Goal: Find specific page/section: Find specific page/section

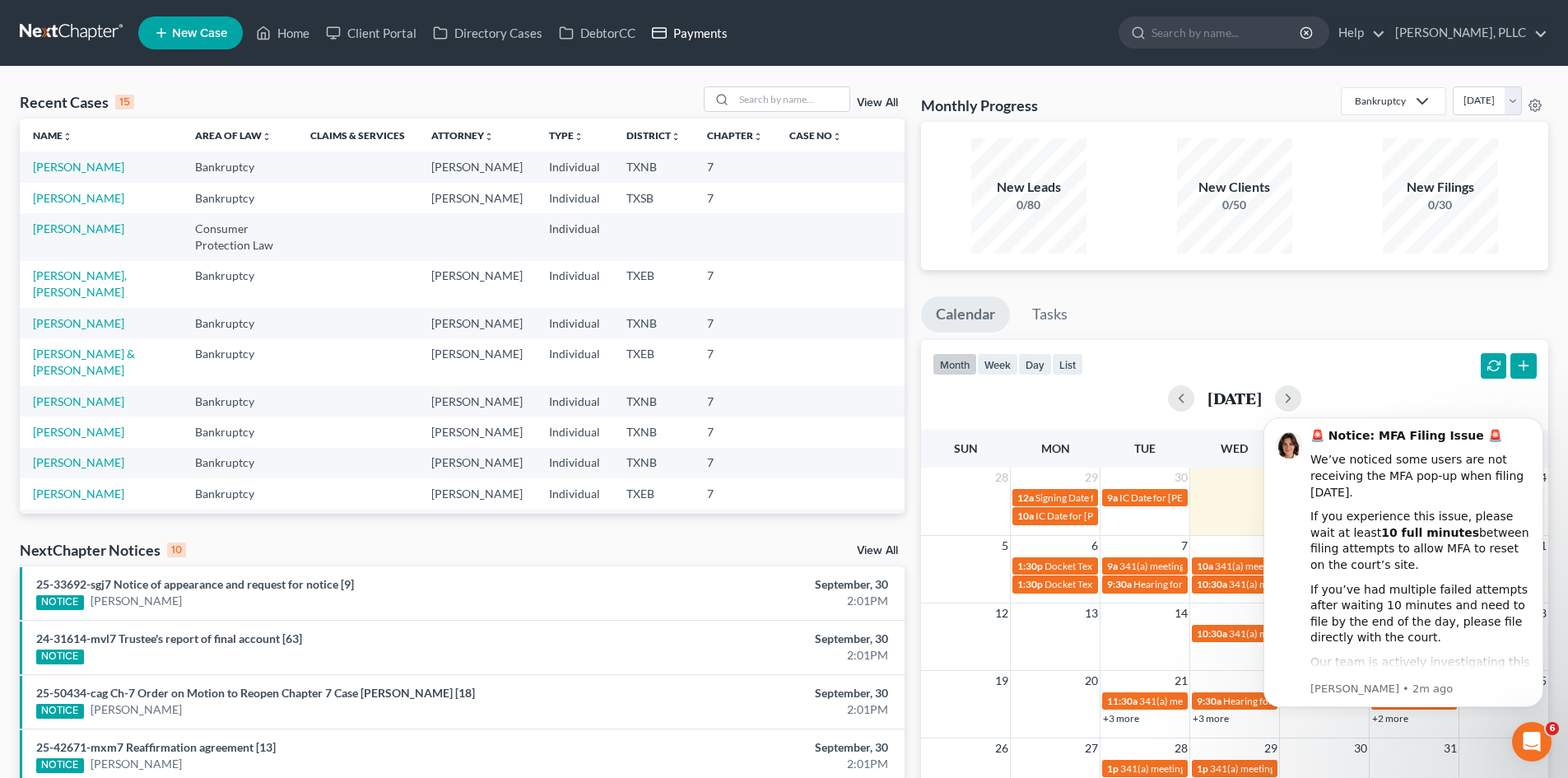
click at [694, 37] on link "Payments" at bounding box center [690, 33] width 92 height 30
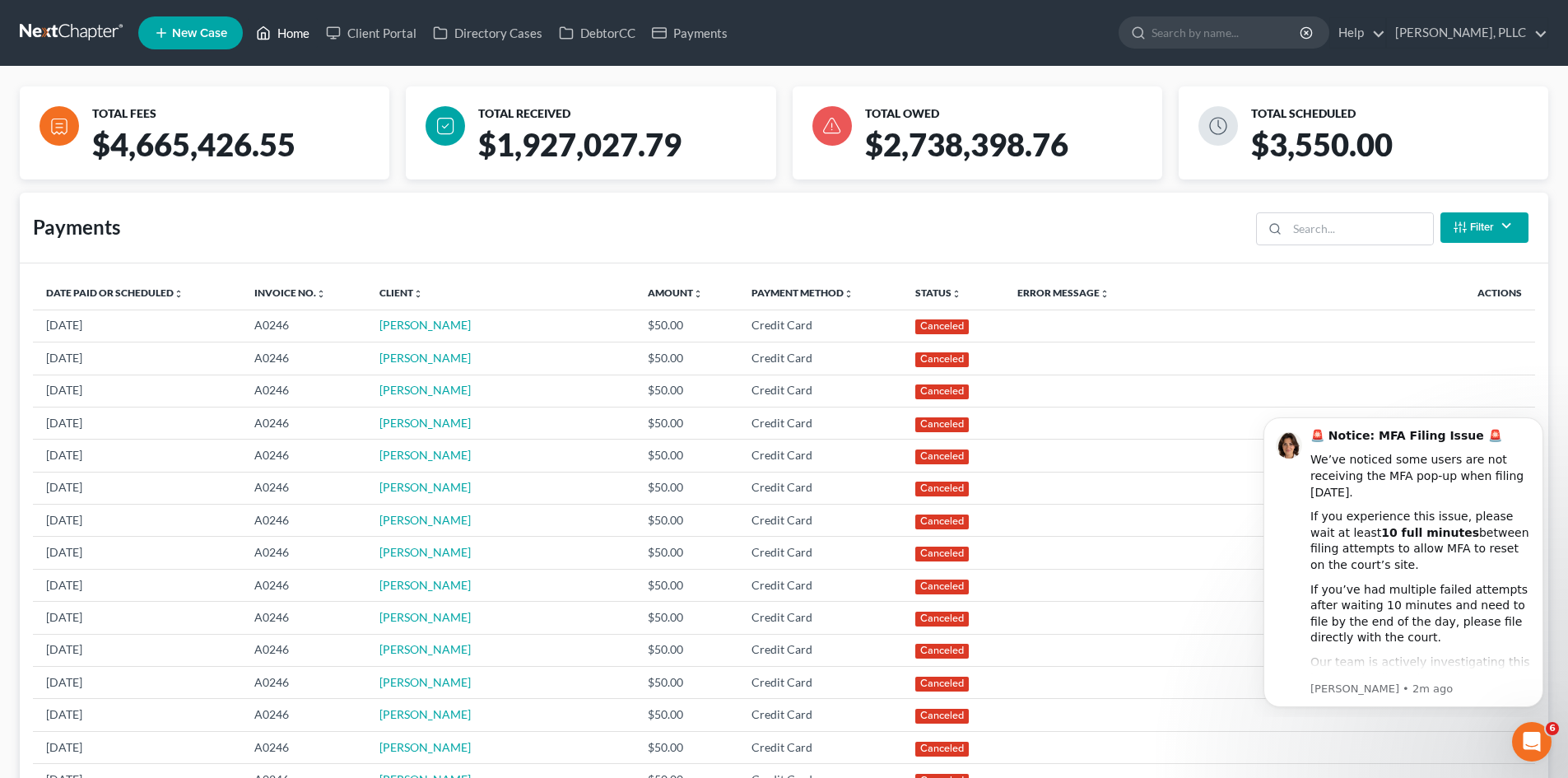
click at [270, 25] on icon at bounding box center [263, 33] width 15 height 20
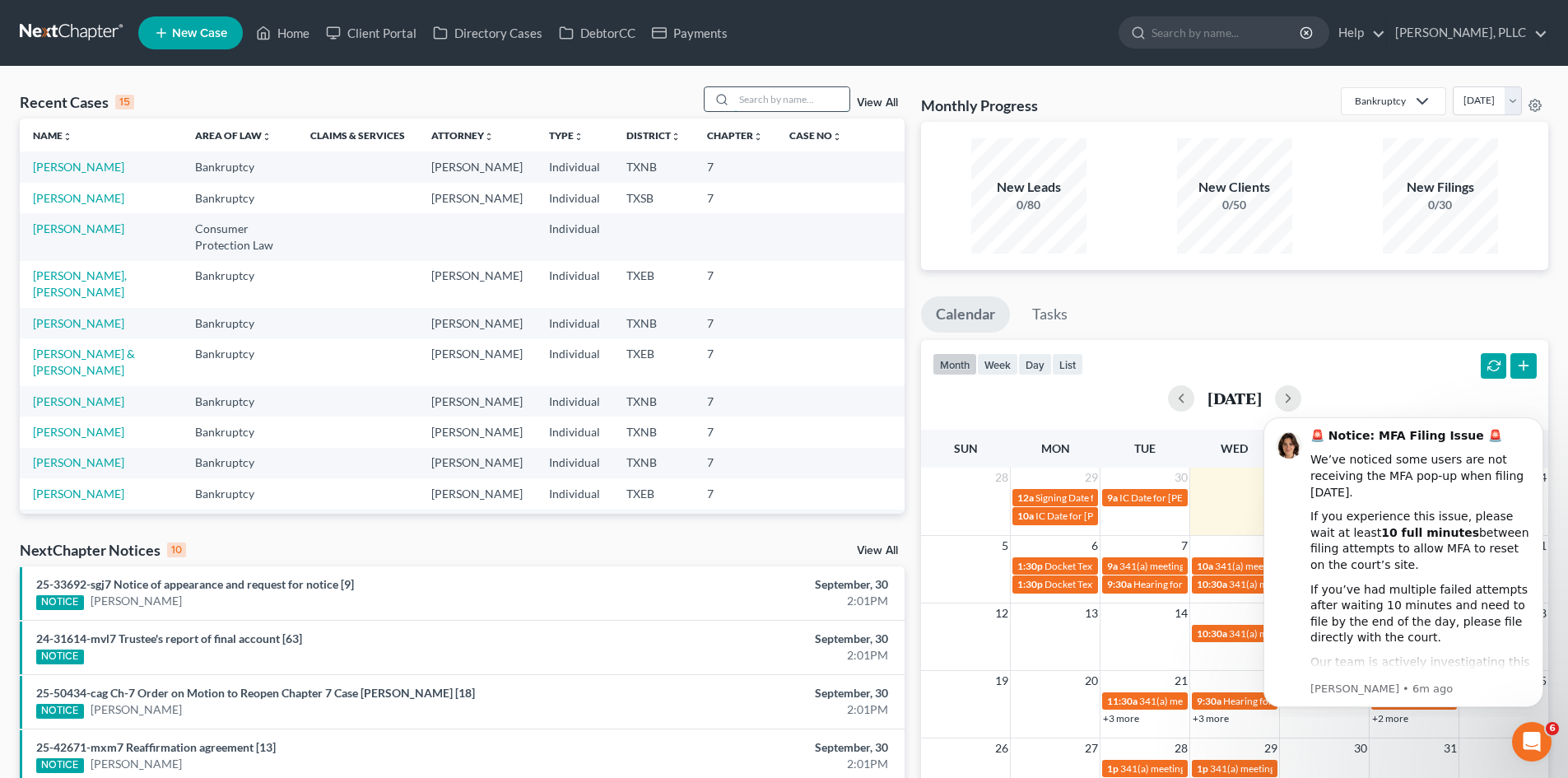
click at [811, 97] on input "search" at bounding box center [791, 98] width 116 height 23
type input "[PERSON_NAME]"
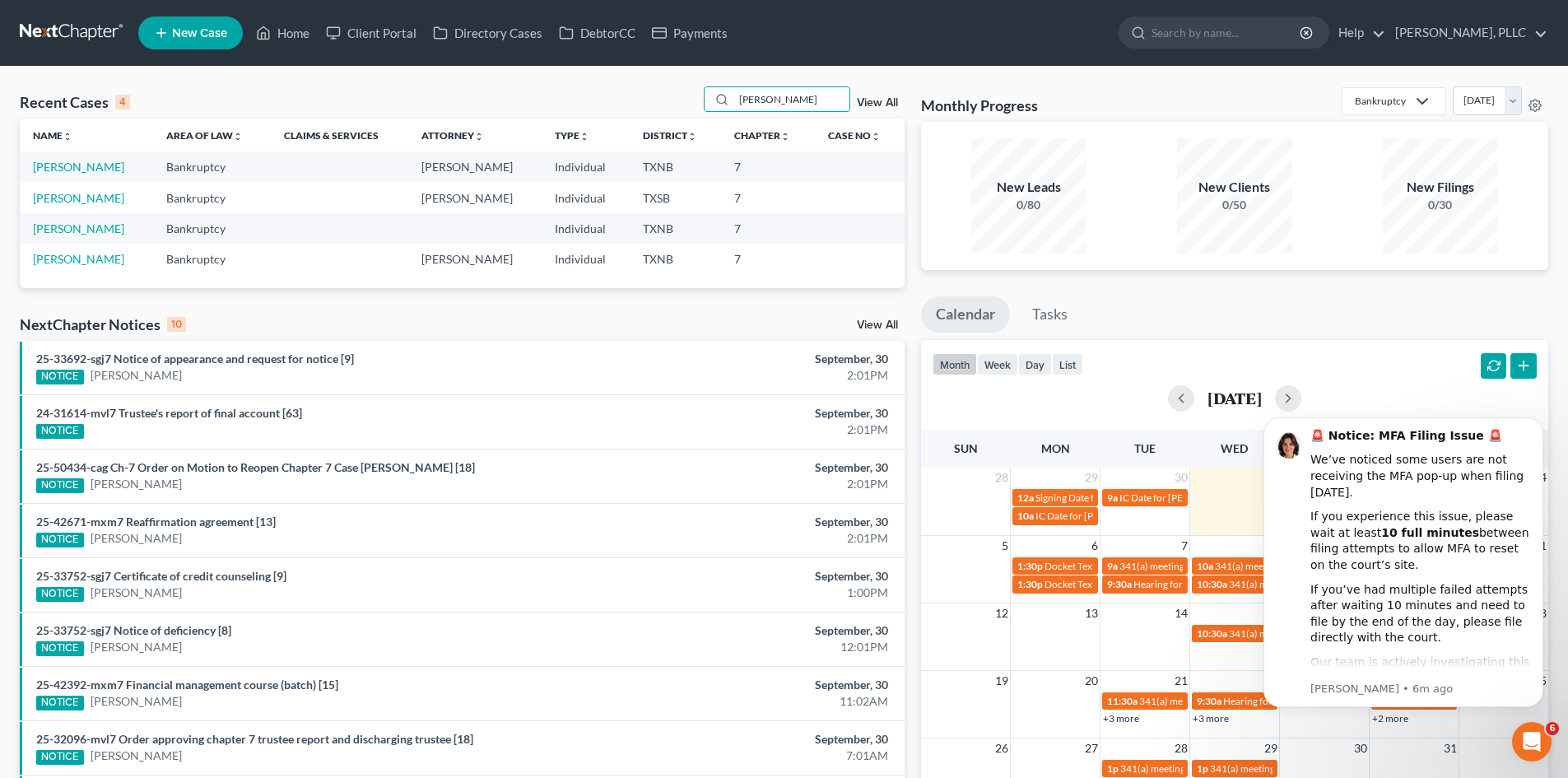
drag, startPoint x: 778, startPoint y: 103, endPoint x: 671, endPoint y: 96, distance: 107.2
click at [671, 96] on div "Recent Cases 4 [PERSON_NAME] View All" at bounding box center [463, 102] width 885 height 32
click at [684, 37] on link "Payments" at bounding box center [690, 33] width 92 height 30
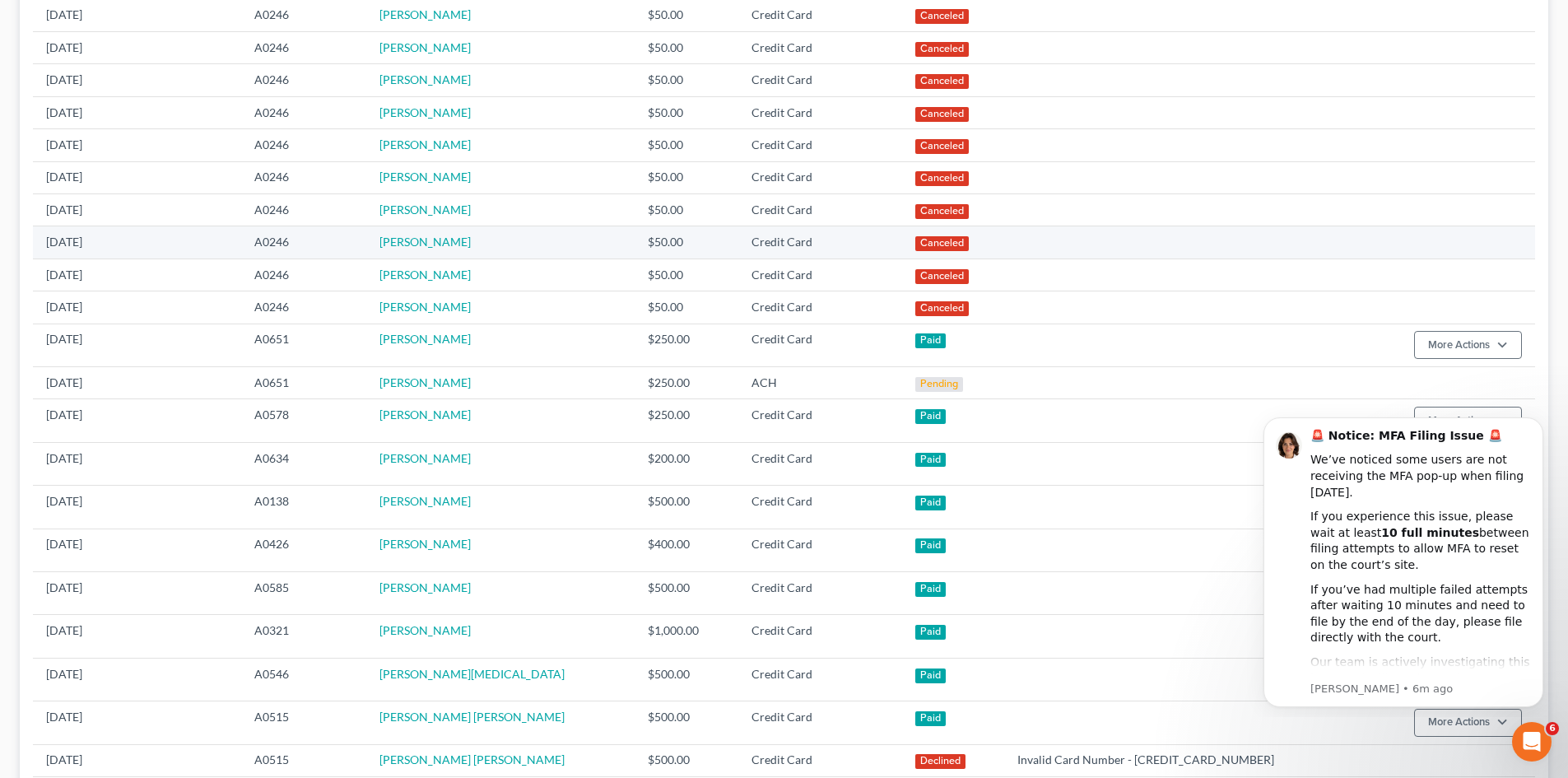
scroll to position [494, 0]
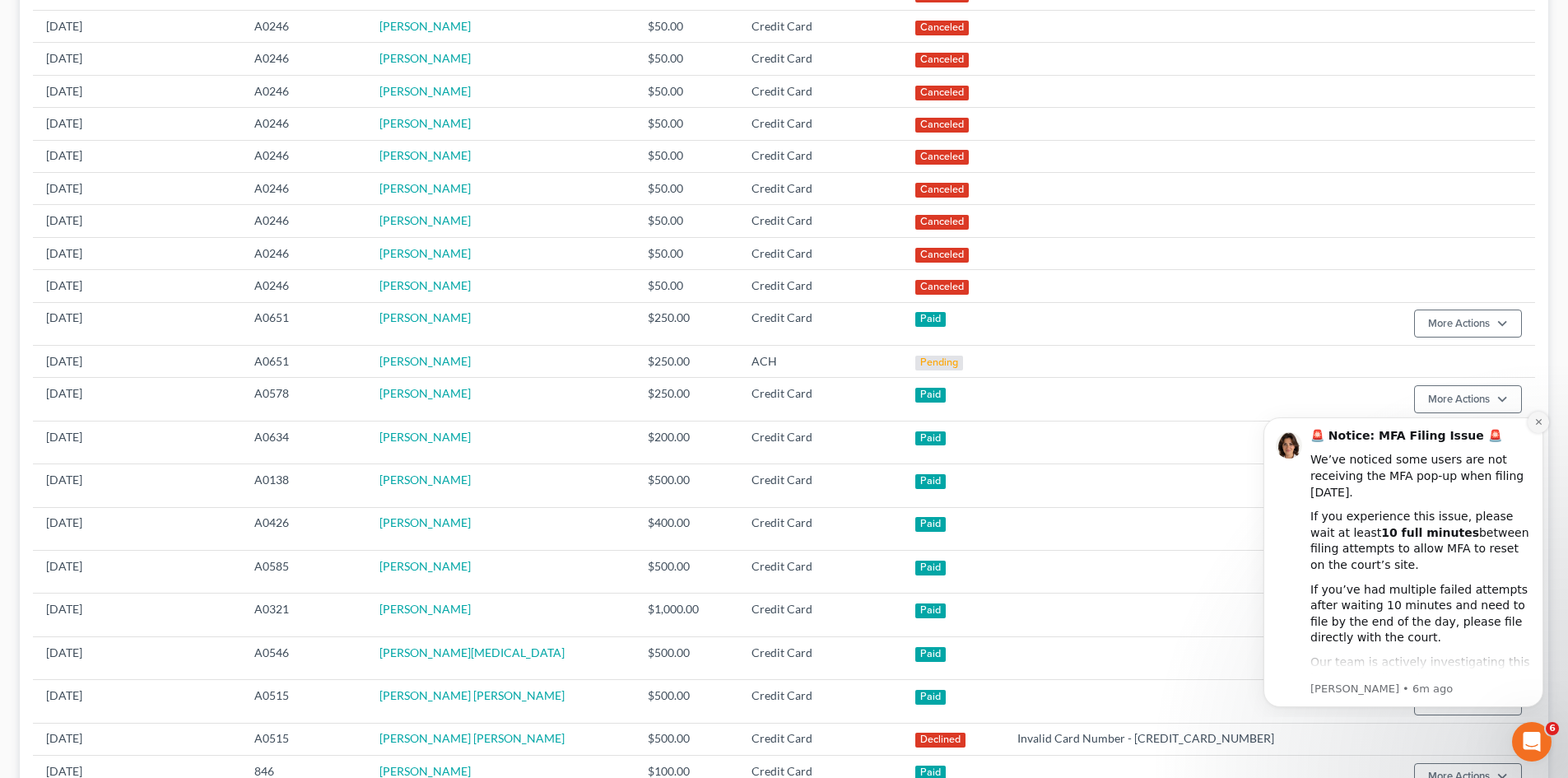
click at [1539, 427] on button "Dismiss notification" at bounding box center [1538, 422] width 22 height 22
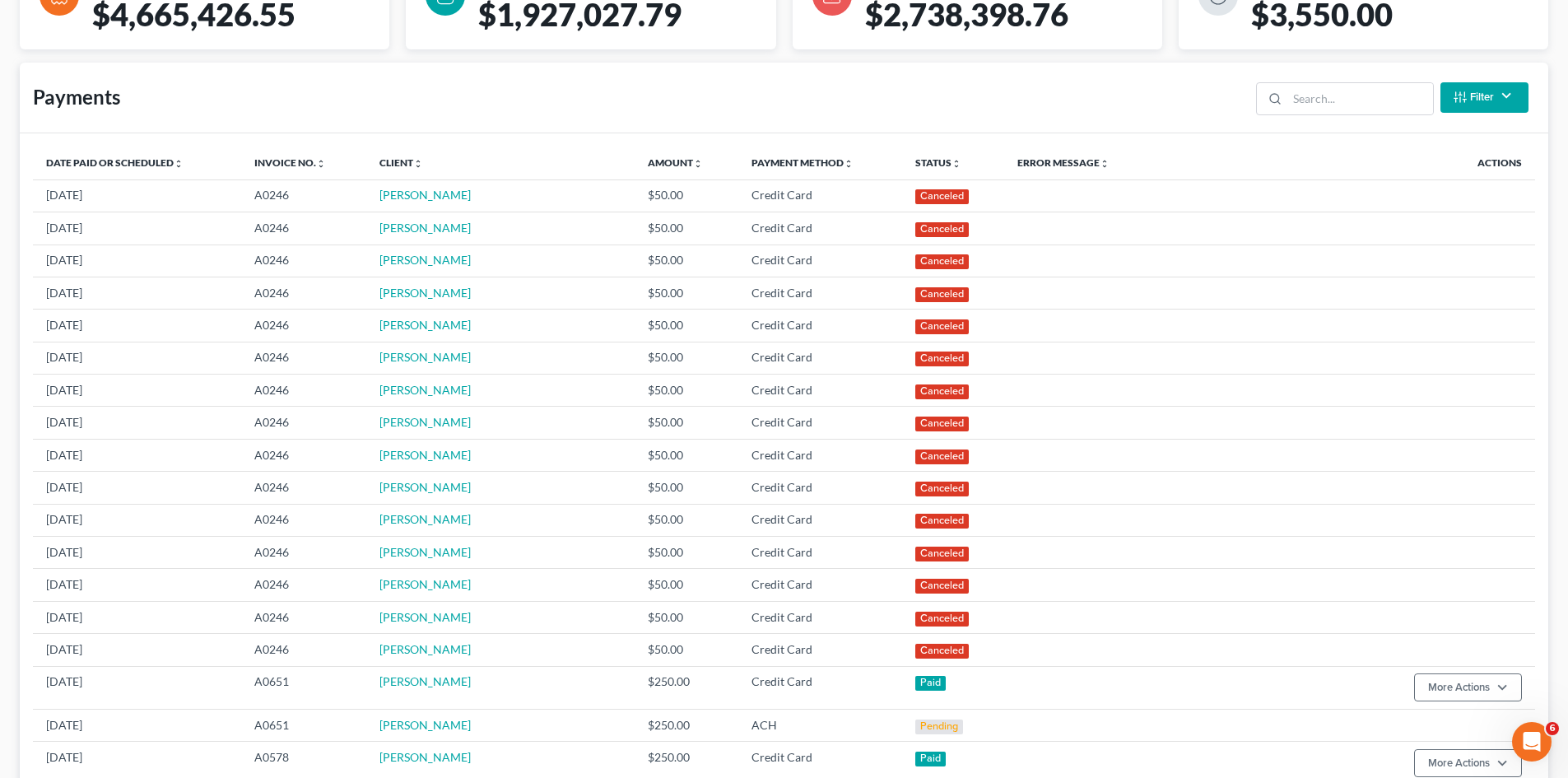
scroll to position [0, 0]
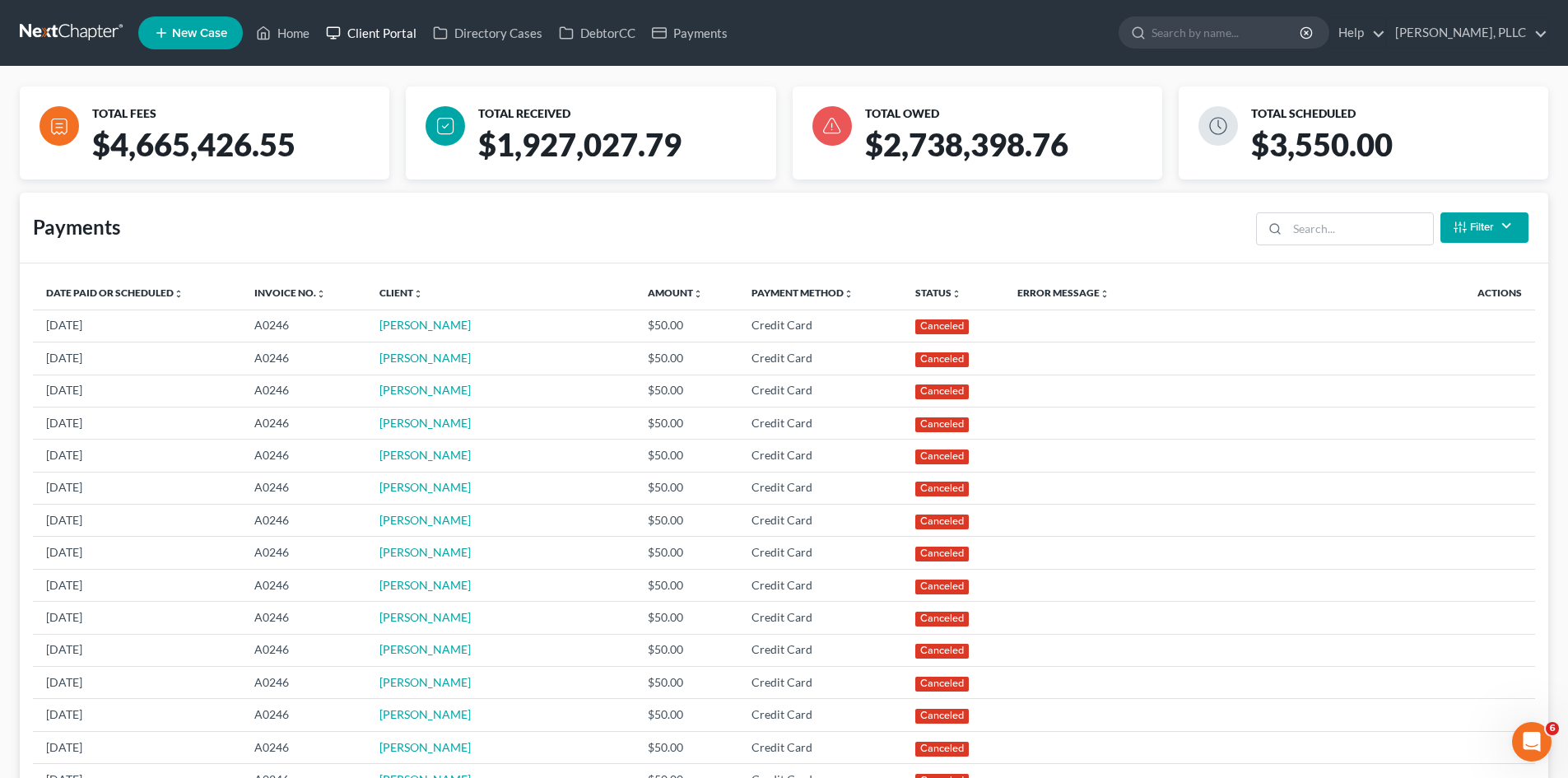
click at [373, 35] on link "Client Portal" at bounding box center [370, 33] width 107 height 30
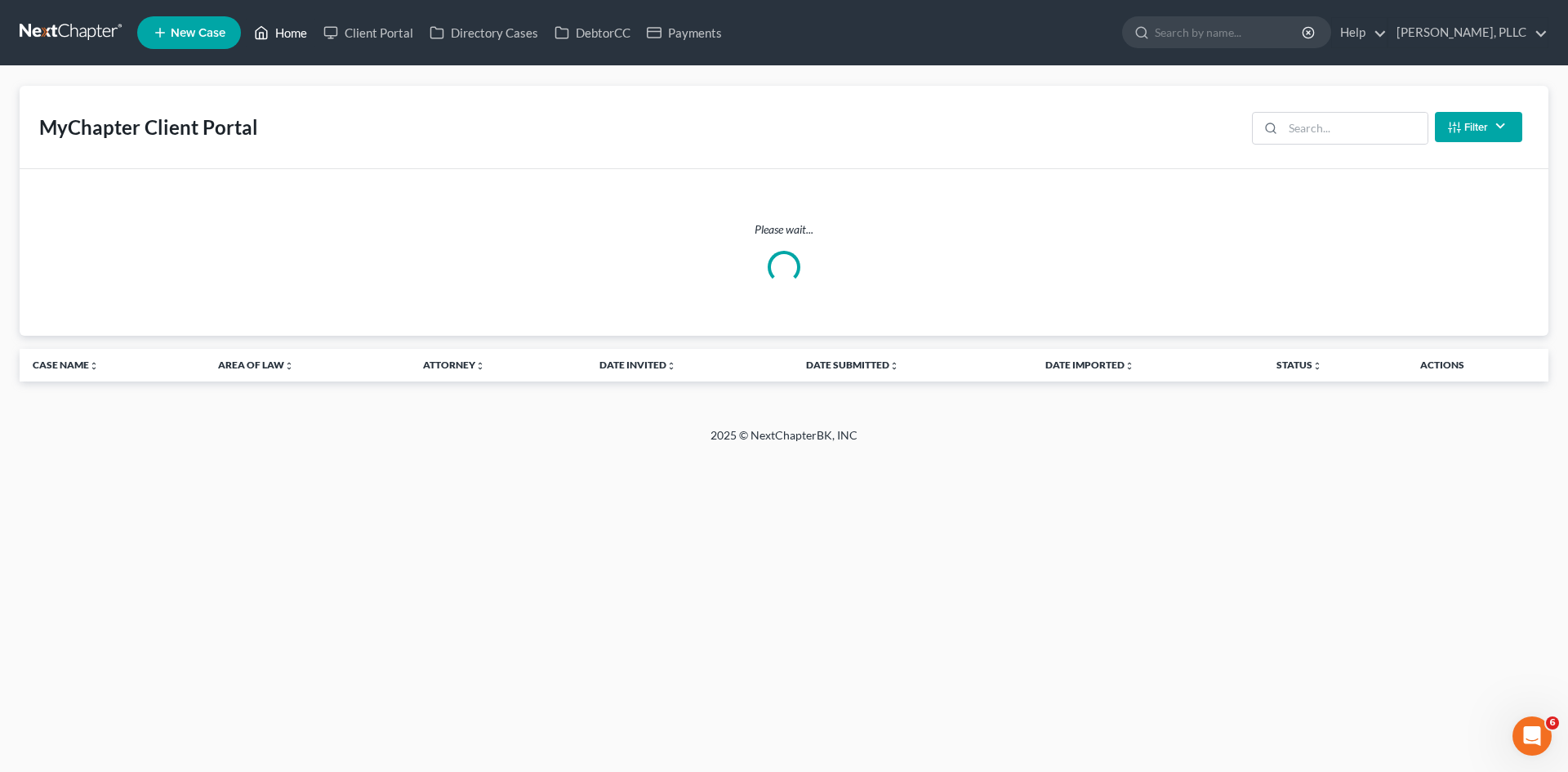
click at [292, 44] on link "Home" at bounding box center [280, 33] width 69 height 29
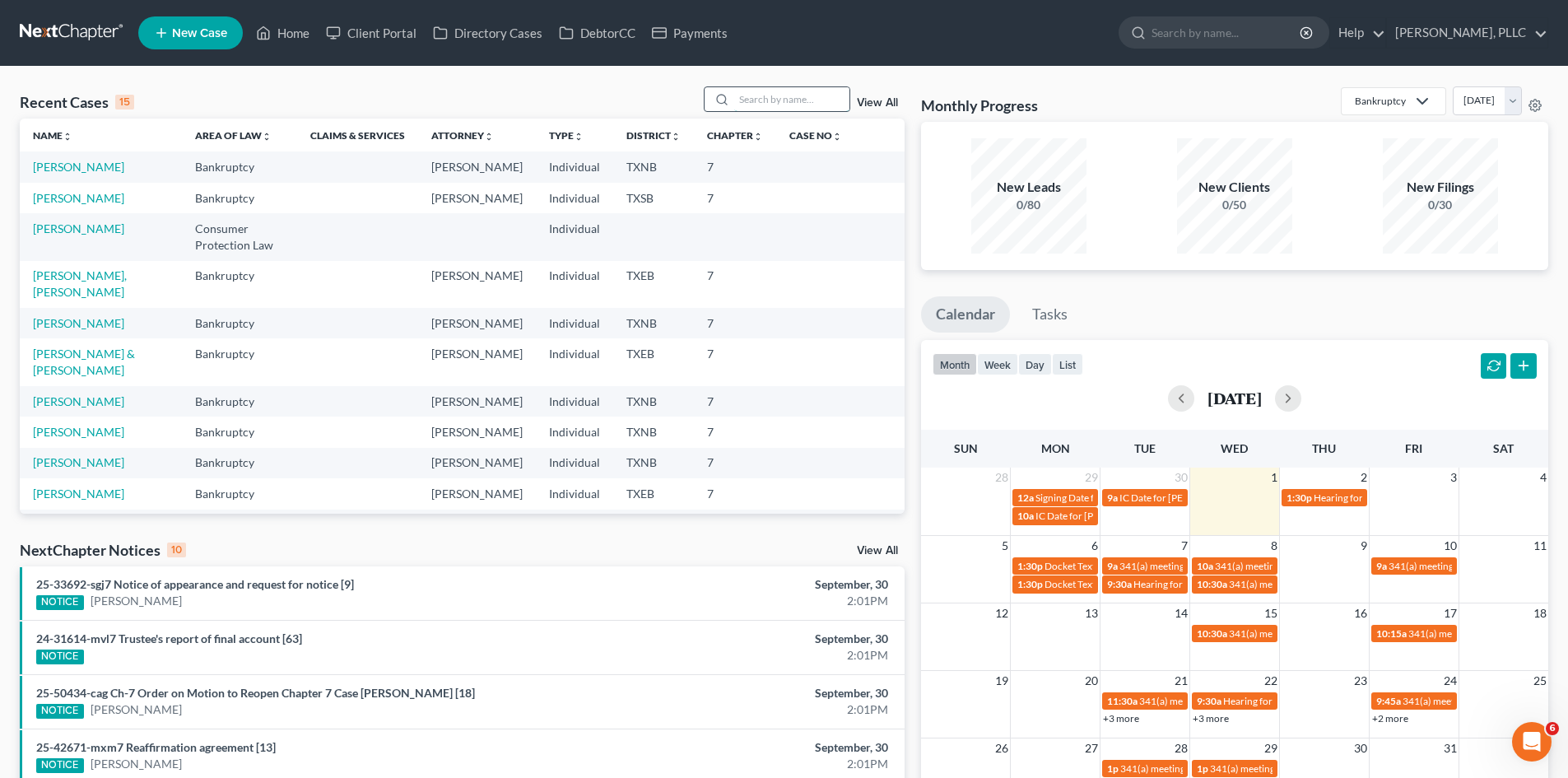
click at [789, 98] on input "search" at bounding box center [791, 98] width 116 height 23
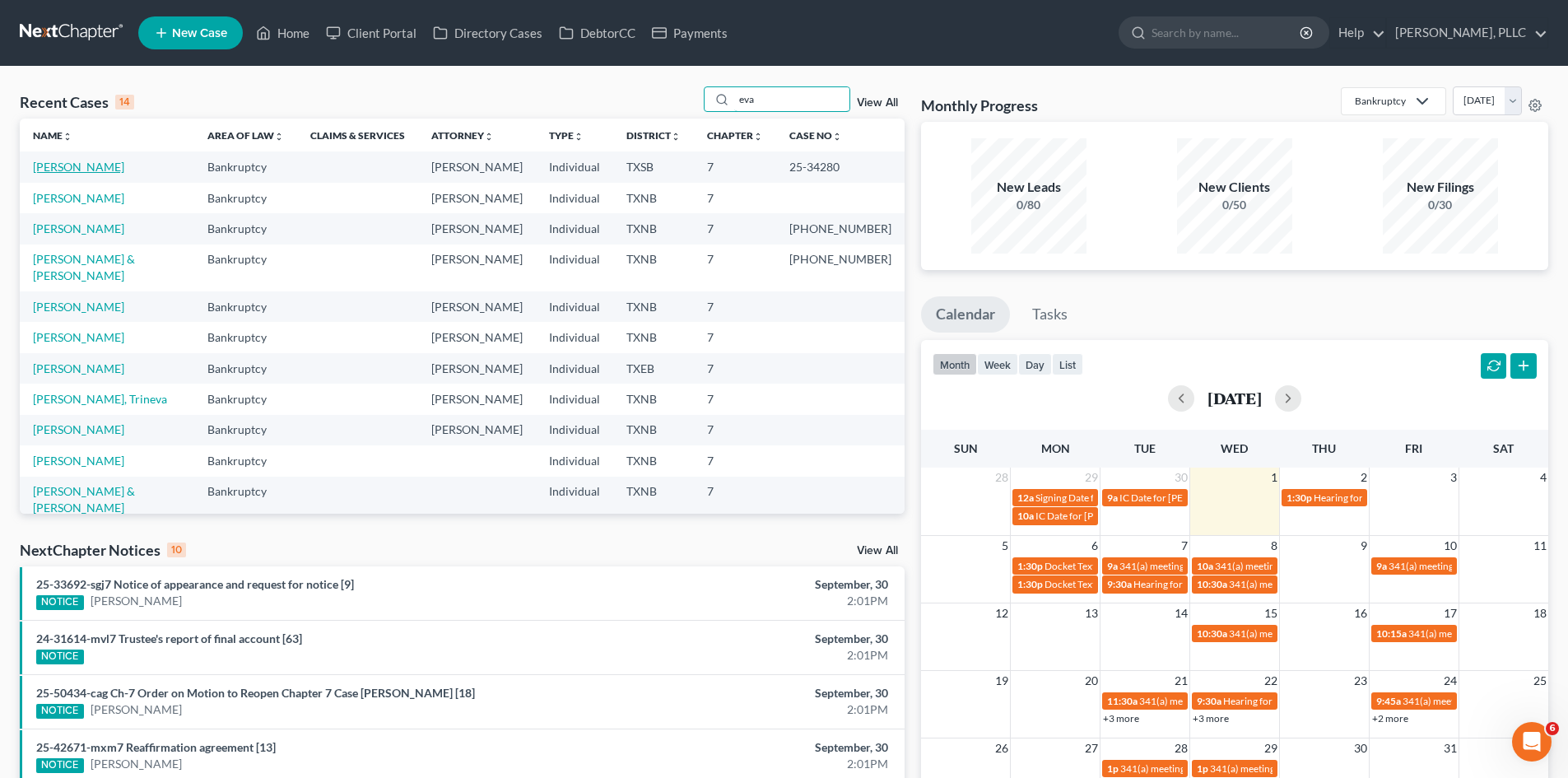
type input "eva"
click at [69, 169] on link "[PERSON_NAME]" at bounding box center [78, 167] width 91 height 14
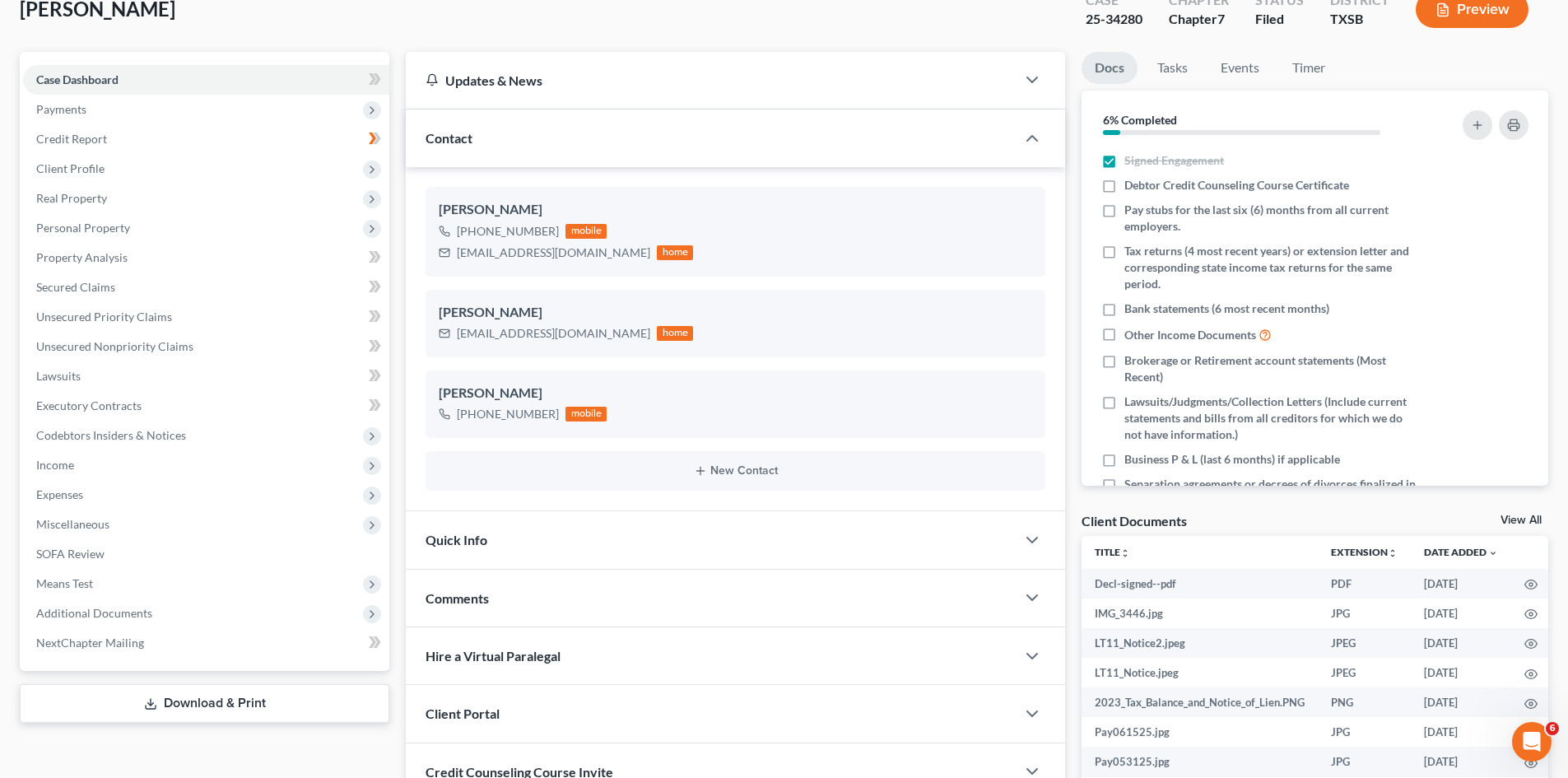
scroll to position [283, 0]
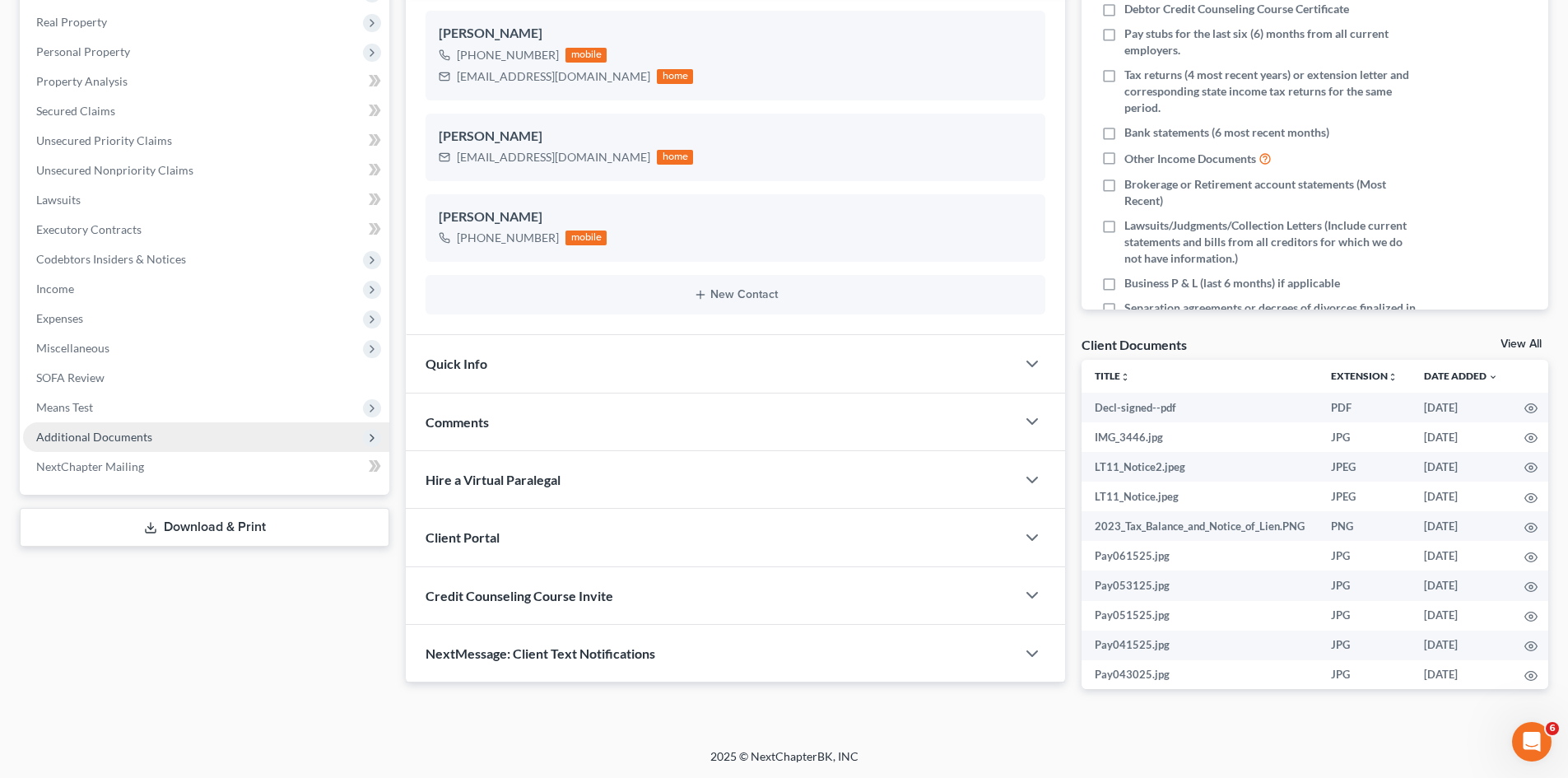
click at [107, 440] on span "Additional Documents" at bounding box center [94, 436] width 116 height 14
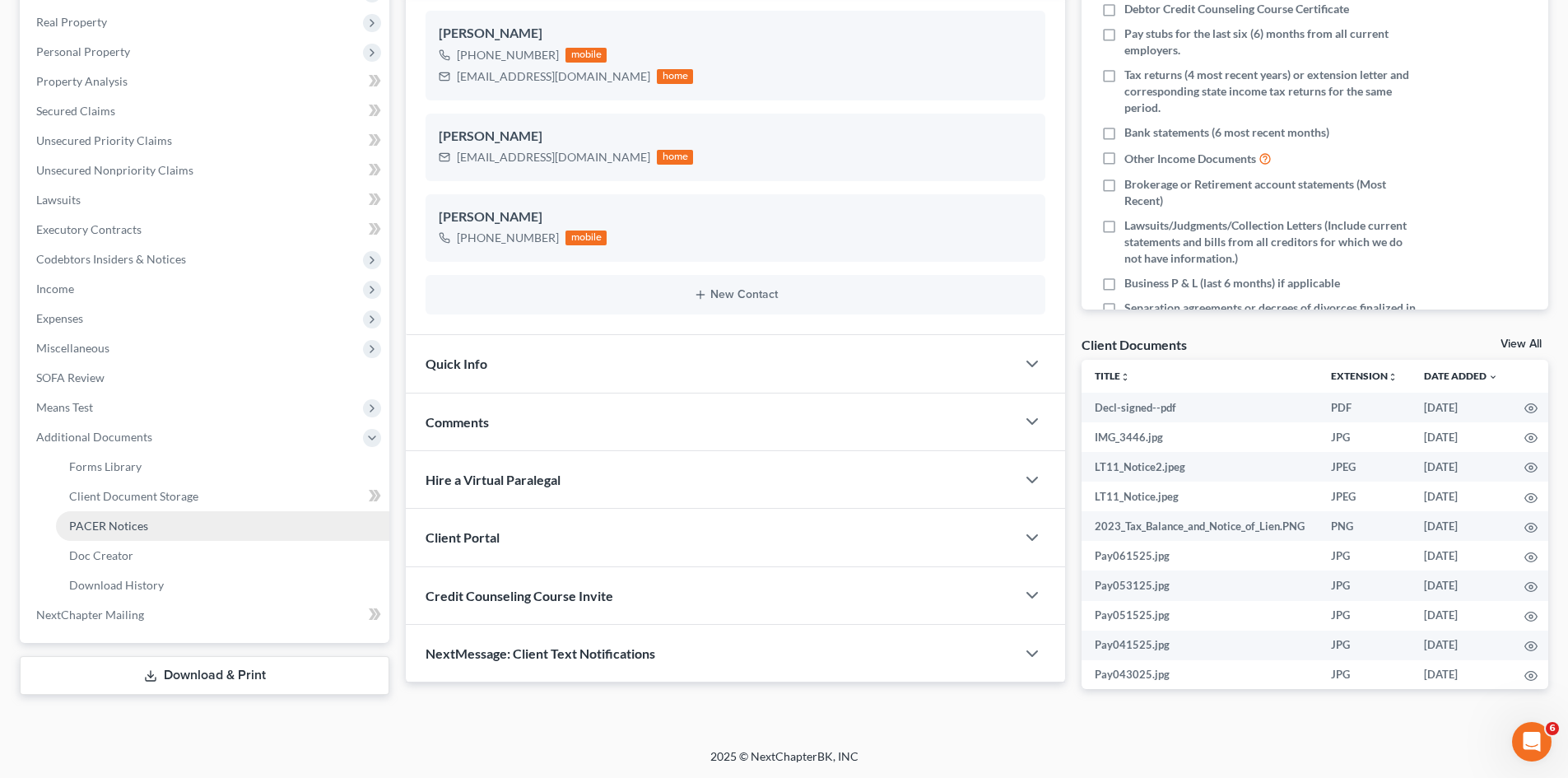
click at [137, 537] on link "PACER Notices" at bounding box center [222, 526] width 333 height 30
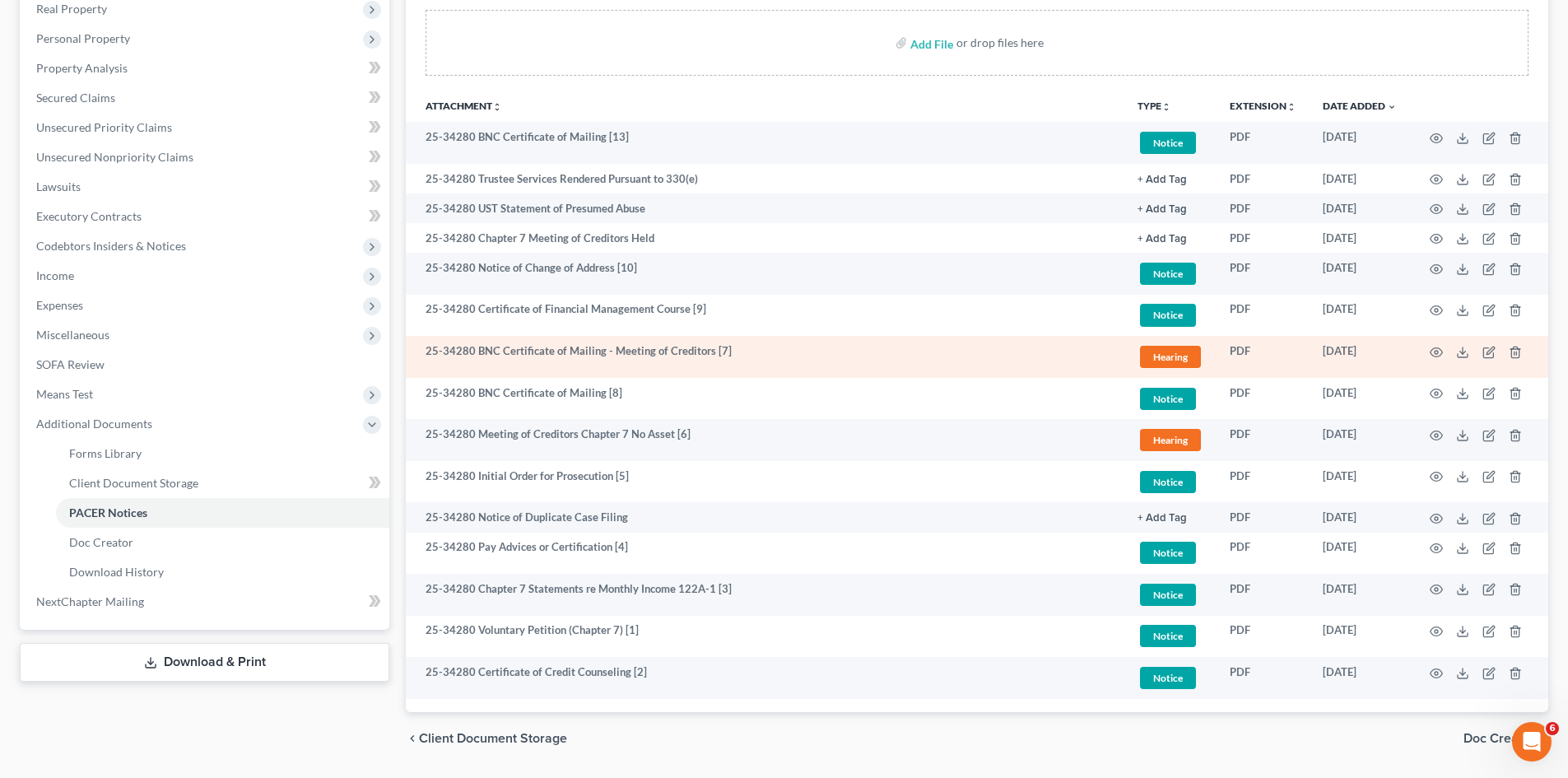
scroll to position [345, 0]
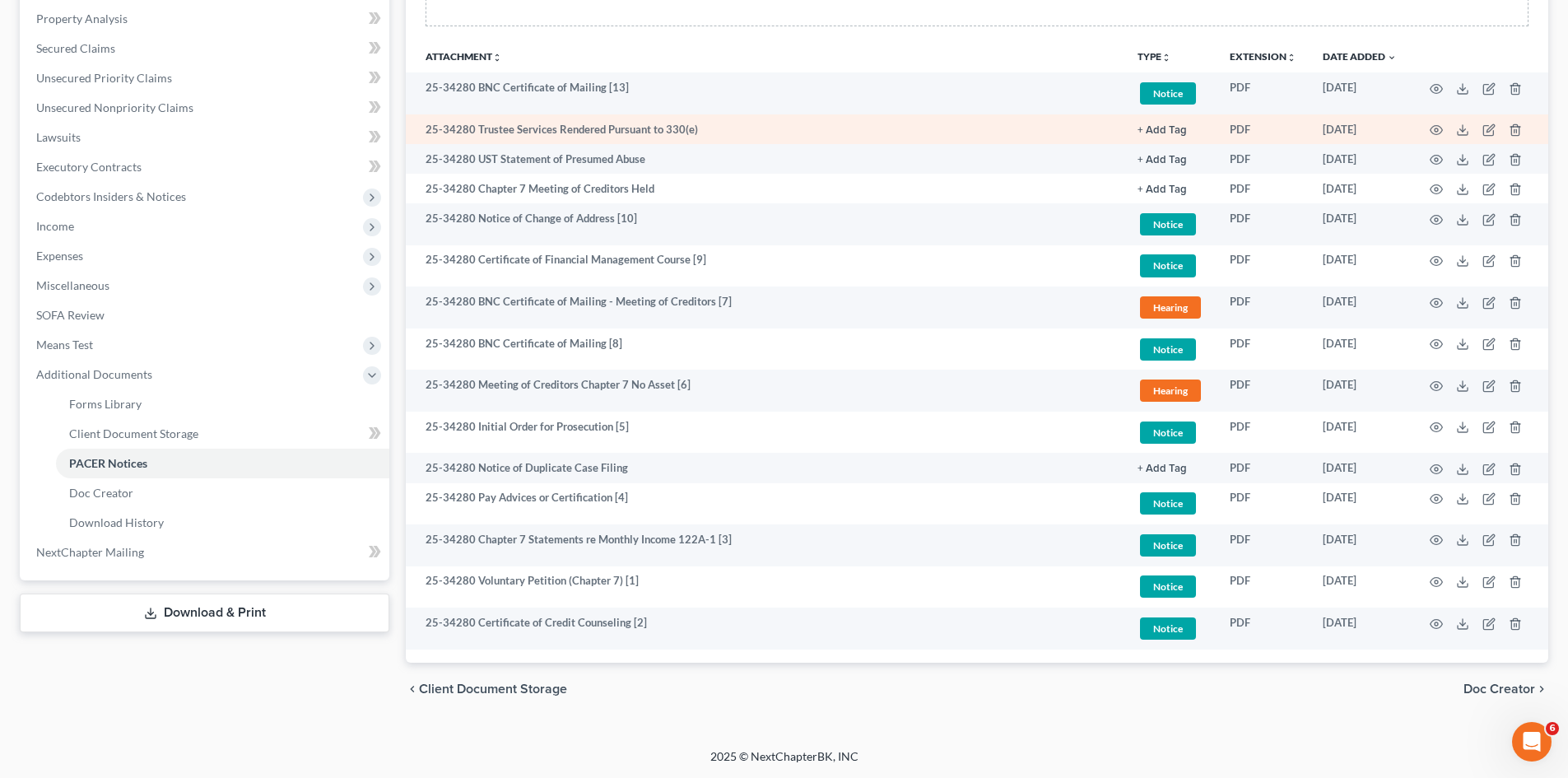
drag, startPoint x: 1380, startPoint y: 123, endPoint x: 1390, endPoint y: 124, distance: 10.0
click at [1385, 124] on td "[DATE]" at bounding box center [1359, 130] width 100 height 30
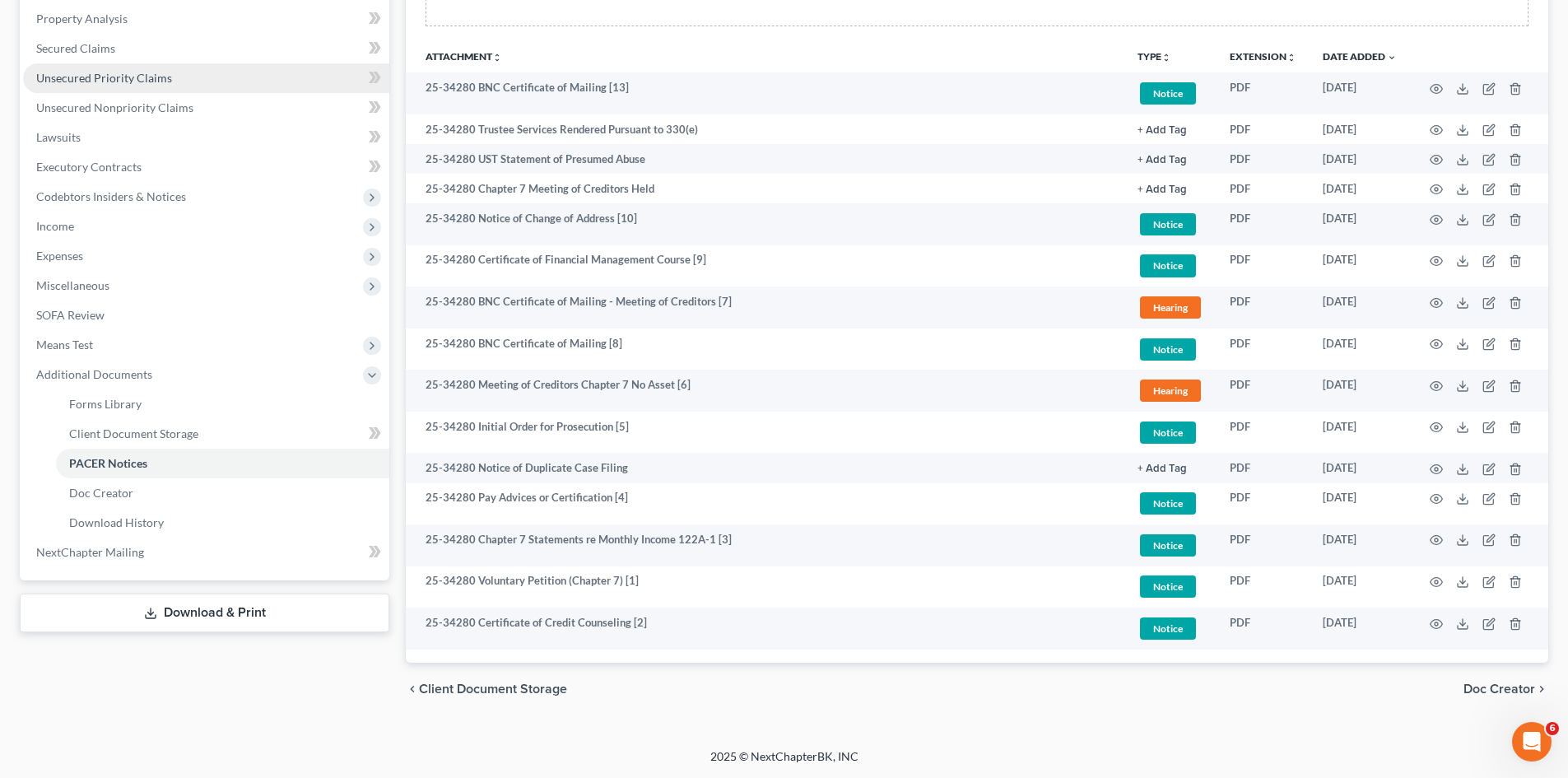
click at [336, 86] on link "Unsecured Priority Claims" at bounding box center [206, 78] width 366 height 30
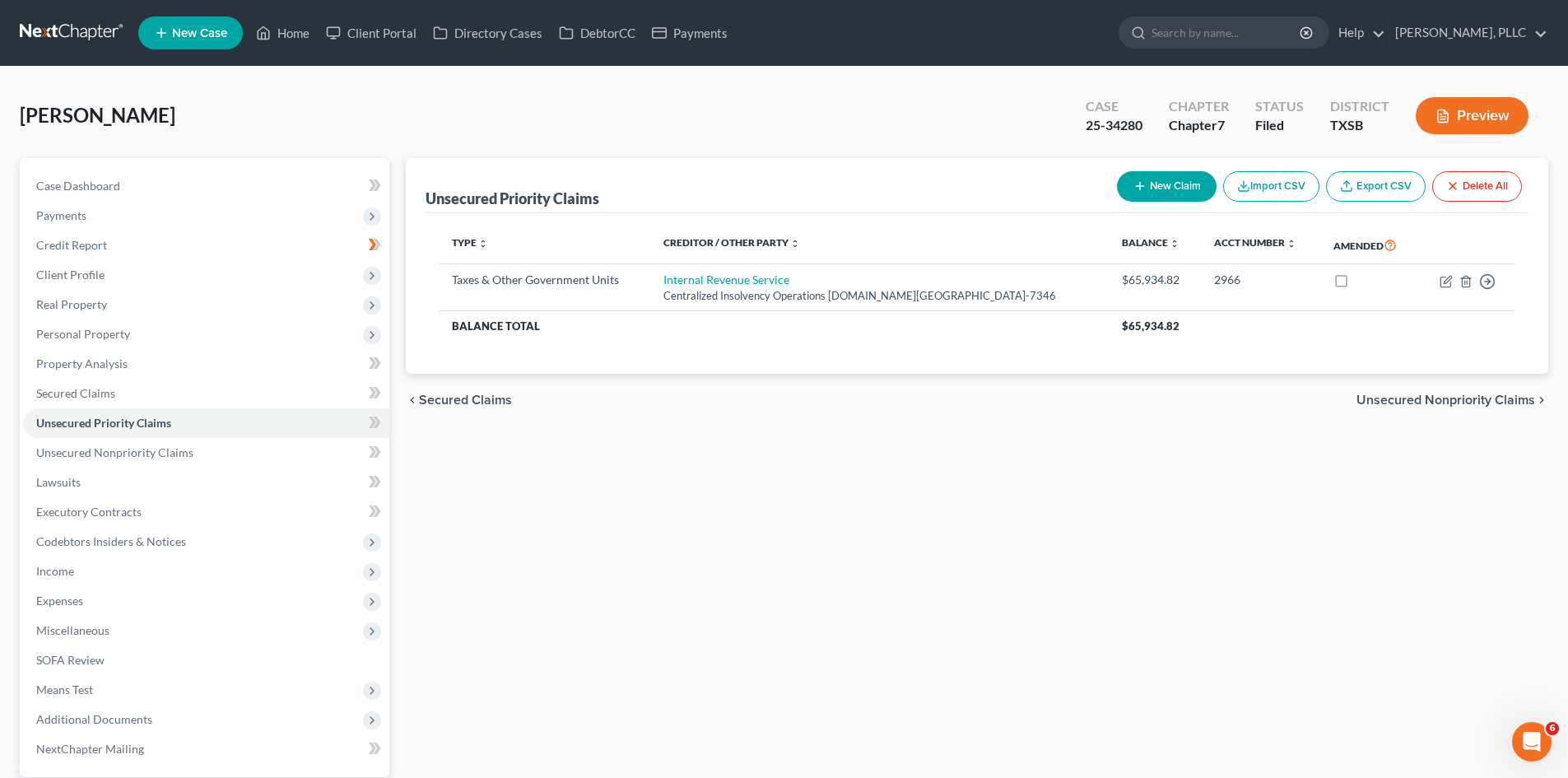
drag, startPoint x: 0, startPoint y: 311, endPoint x: 482, endPoint y: 317, distance: 482.0
click at [13, 311] on div "[PERSON_NAME] Upgraded Case 25-34280 Chapter Chapter 7 Status [GEOGRAPHIC_DATA]…" at bounding box center [784, 464] width 1568 height 795
click at [0, 116] on div "[PERSON_NAME] Upgraded Case 25-34280 Chapter Chapter 7 Status [GEOGRAPHIC_DATA]…" at bounding box center [784, 464] width 1568 height 795
click at [698, 34] on link "Payments" at bounding box center [690, 33] width 92 height 30
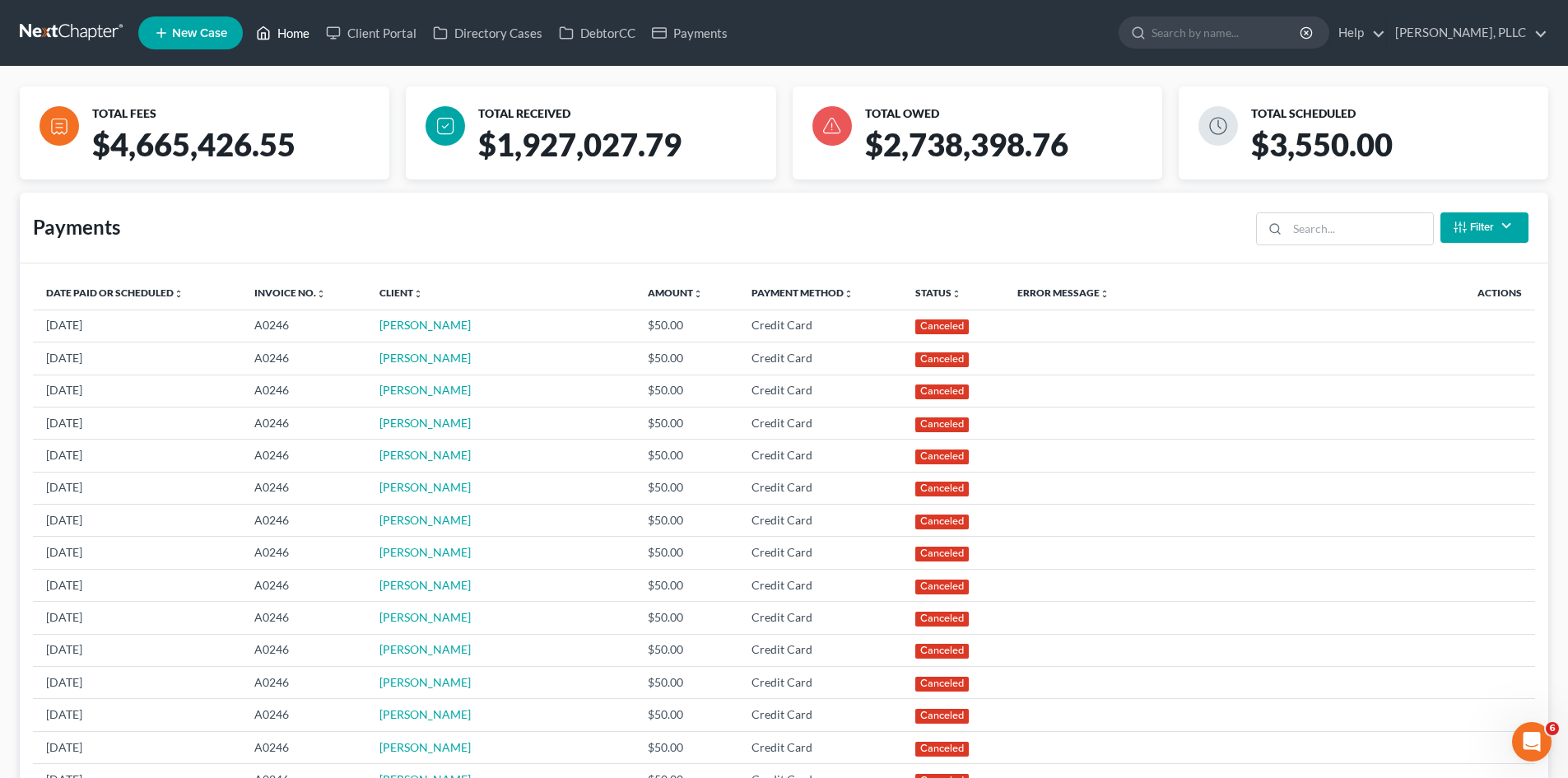
click at [287, 38] on link "Home" at bounding box center [283, 33] width 70 height 30
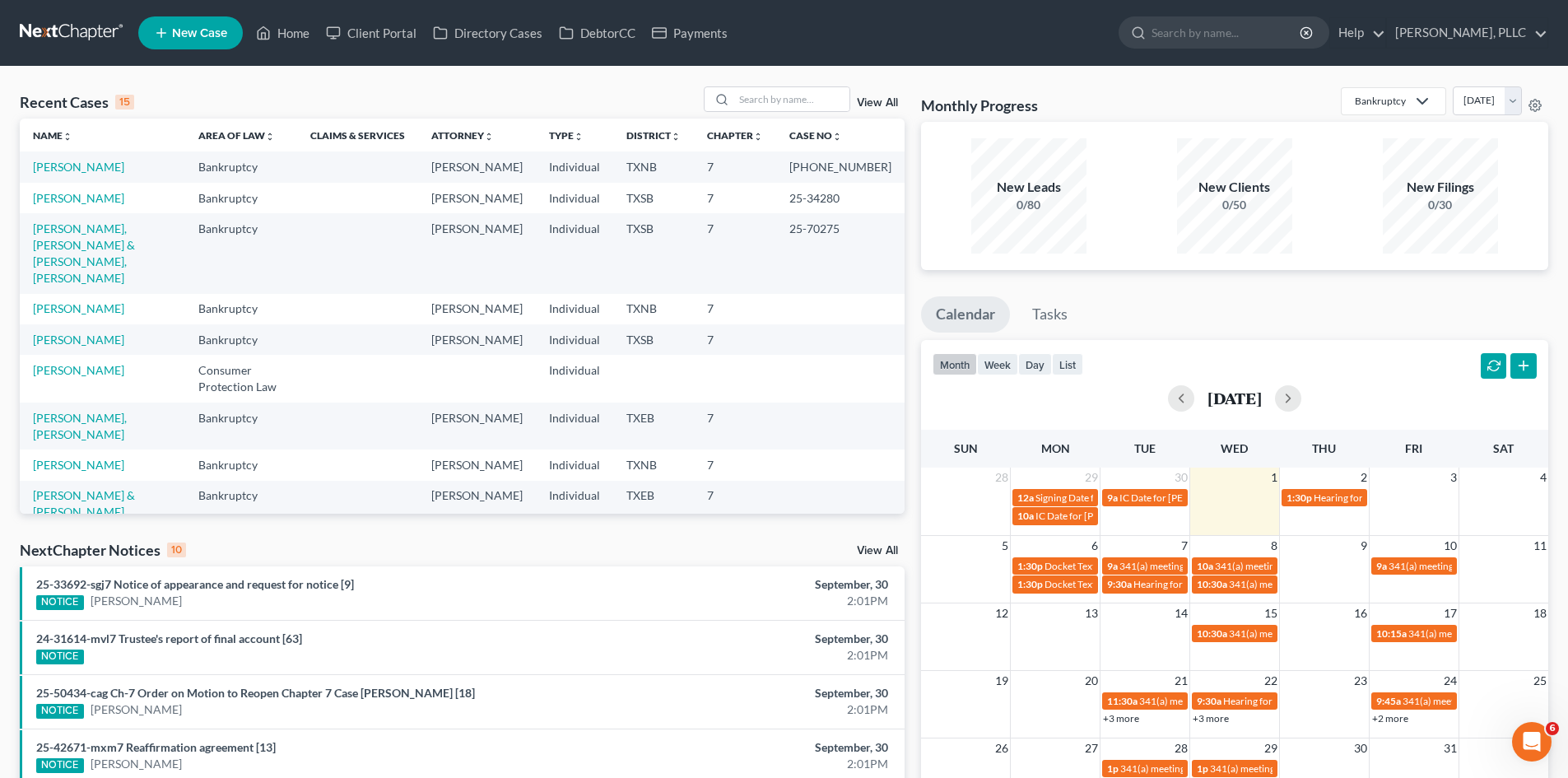
click at [1568, 47] on html "Home New Case Client Portal Directory Cases DebtorCC Payments [PERSON_NAME], PL…" at bounding box center [784, 592] width 1568 height 1184
drag, startPoint x: 388, startPoint y: 2, endPoint x: 1571, endPoint y: 203, distance: 1200.0
click at [407, 3] on nav "Home New Case Client Portal Directory Cases DebtorCC Payments [PERSON_NAME], PL…" at bounding box center [784, 33] width 1568 height 66
click at [774, 92] on input "search" at bounding box center [791, 98] width 116 height 23
type input "[US_STATE]"
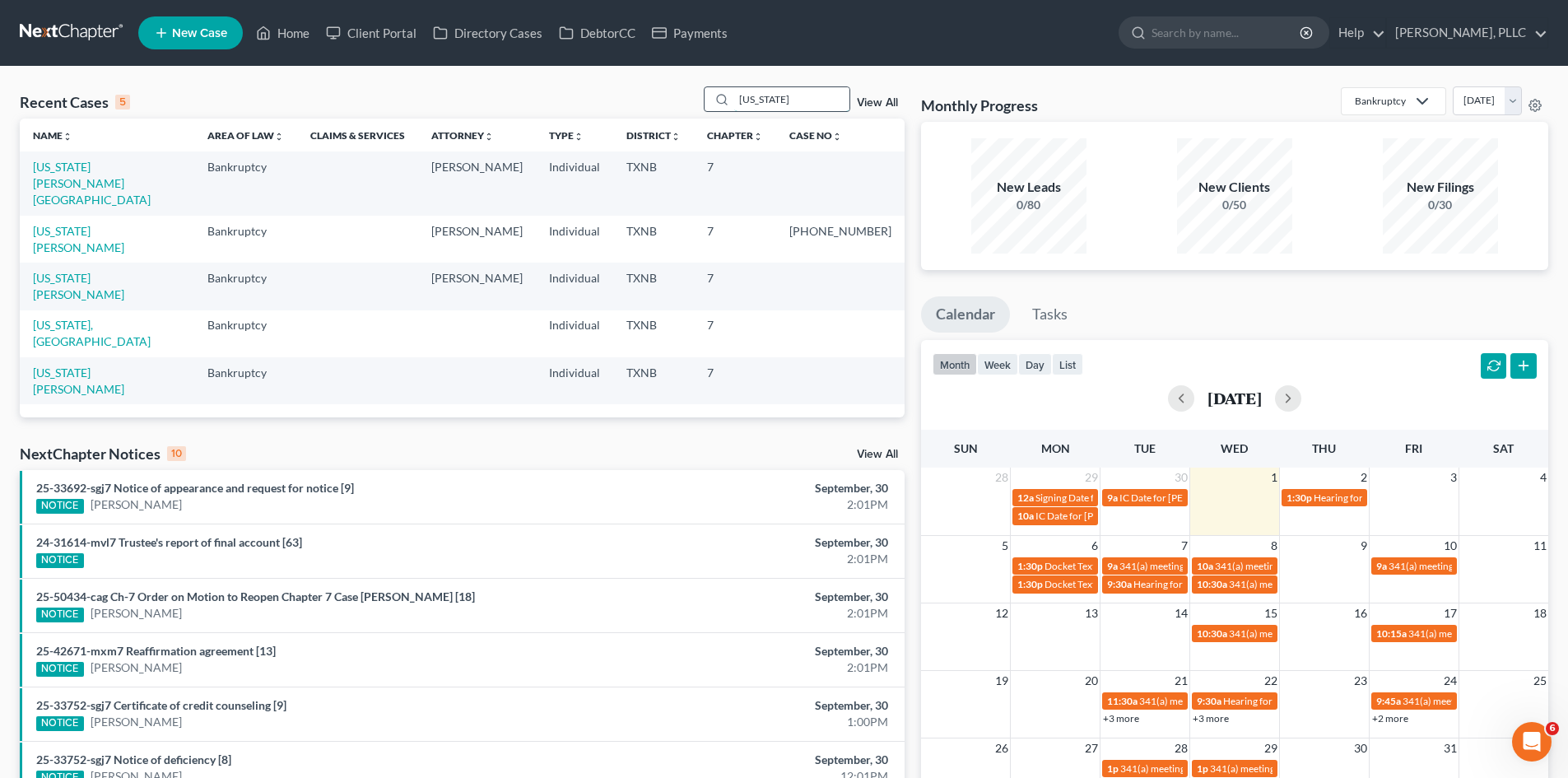
drag, startPoint x: 819, startPoint y: 94, endPoint x: 706, endPoint y: 94, distance: 113.0
click at [706, 94] on div "[US_STATE]" at bounding box center [777, 98] width 147 height 25
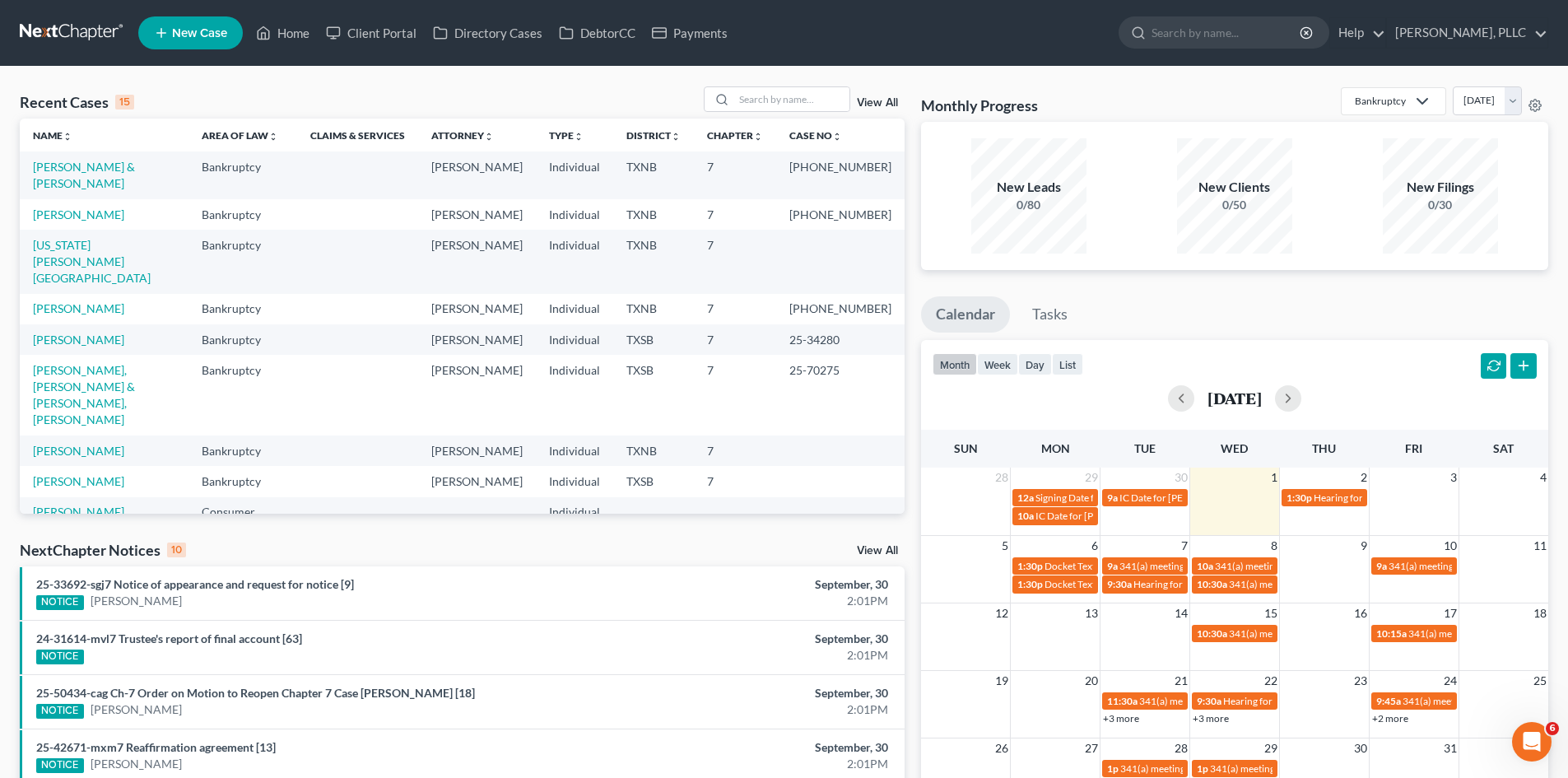
click at [718, 151] on div "Recent Cases 15 View All Name unfold_more expand_more expand_less Area of Law u…" at bounding box center [463, 299] width 885 height 427
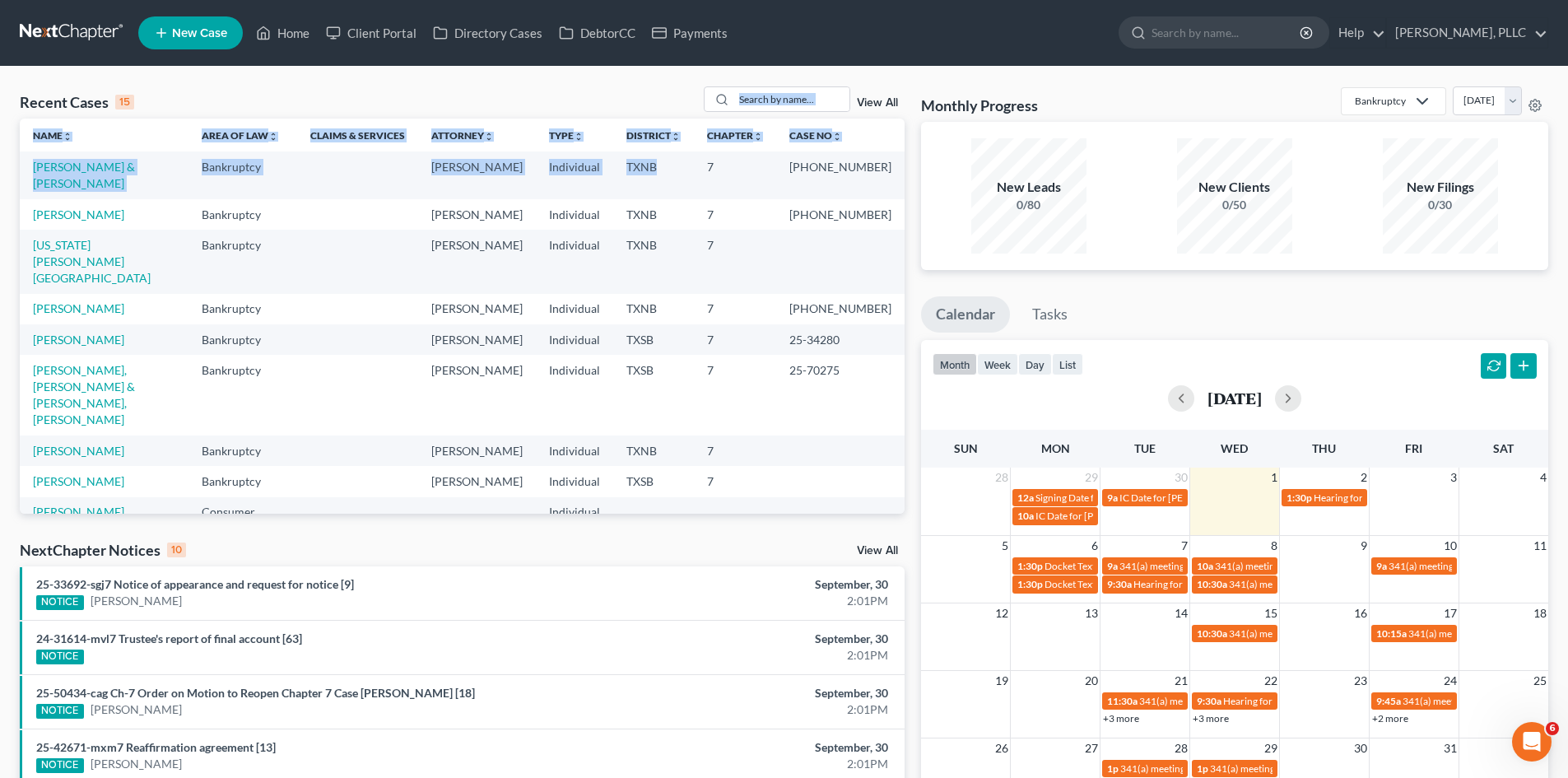
drag, startPoint x: 0, startPoint y: 427, endPoint x: 9, endPoint y: 426, distance: 9.1
click at [3, 427] on div "Recent Cases 15 View All Name unfold_more expand_more expand_less Area of Law u…" at bounding box center [784, 610] width 1568 height 1087
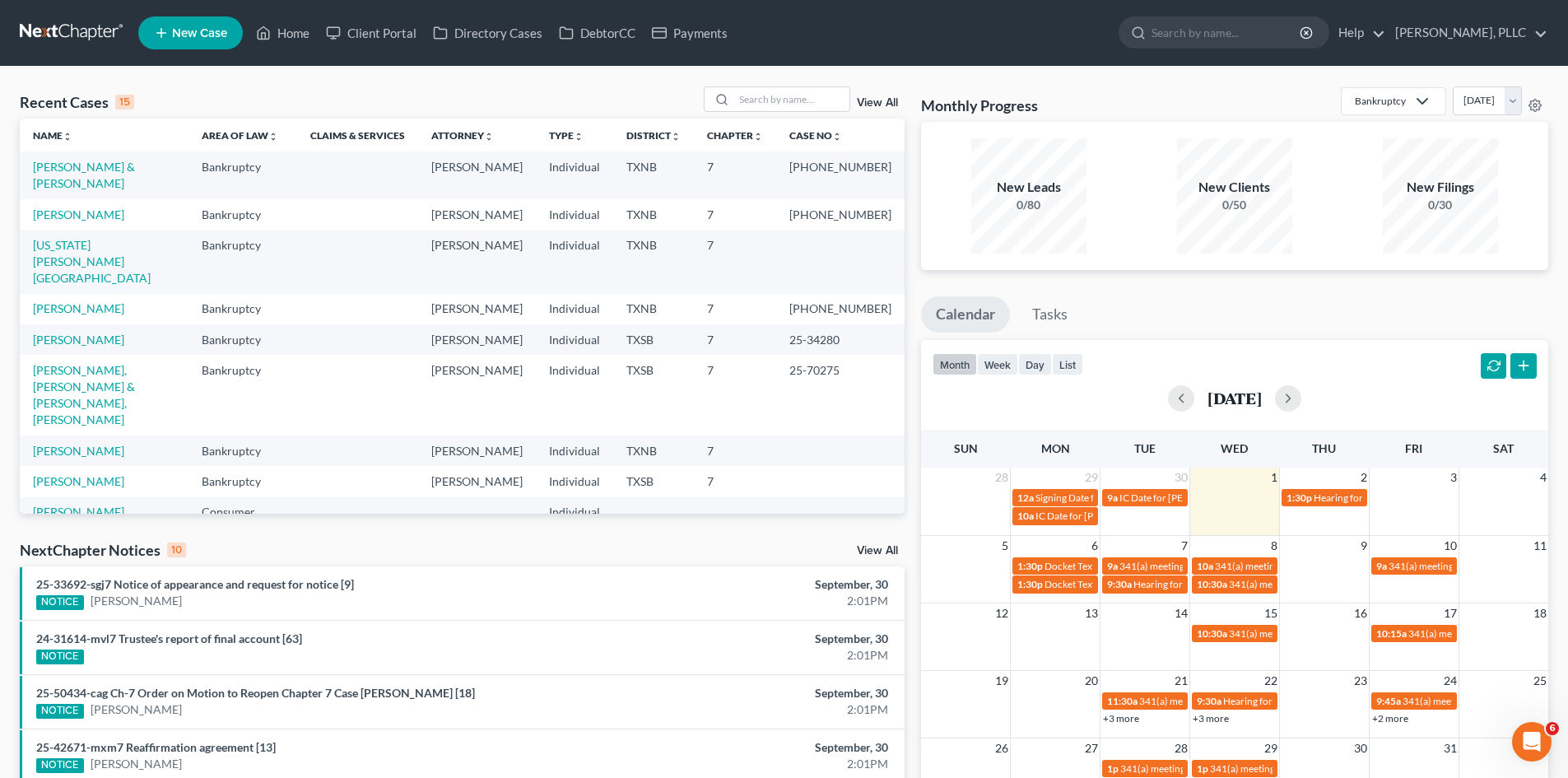
click at [83, 229] on td "[PERSON_NAME]" at bounding box center [104, 214] width 169 height 30
drag, startPoint x: 193, startPoint y: 6, endPoint x: 871, endPoint y: 105, distance: 685.2
click at [264, 14] on nav "Home New Case Client Portal Directory Cases DebtorCC Payments [PERSON_NAME], PL…" at bounding box center [784, 33] width 1568 height 66
drag, startPoint x: 401, startPoint y: 170, endPoint x: 440, endPoint y: 147, distance: 45.3
click at [416, 162] on td at bounding box center [357, 175] width 121 height 47
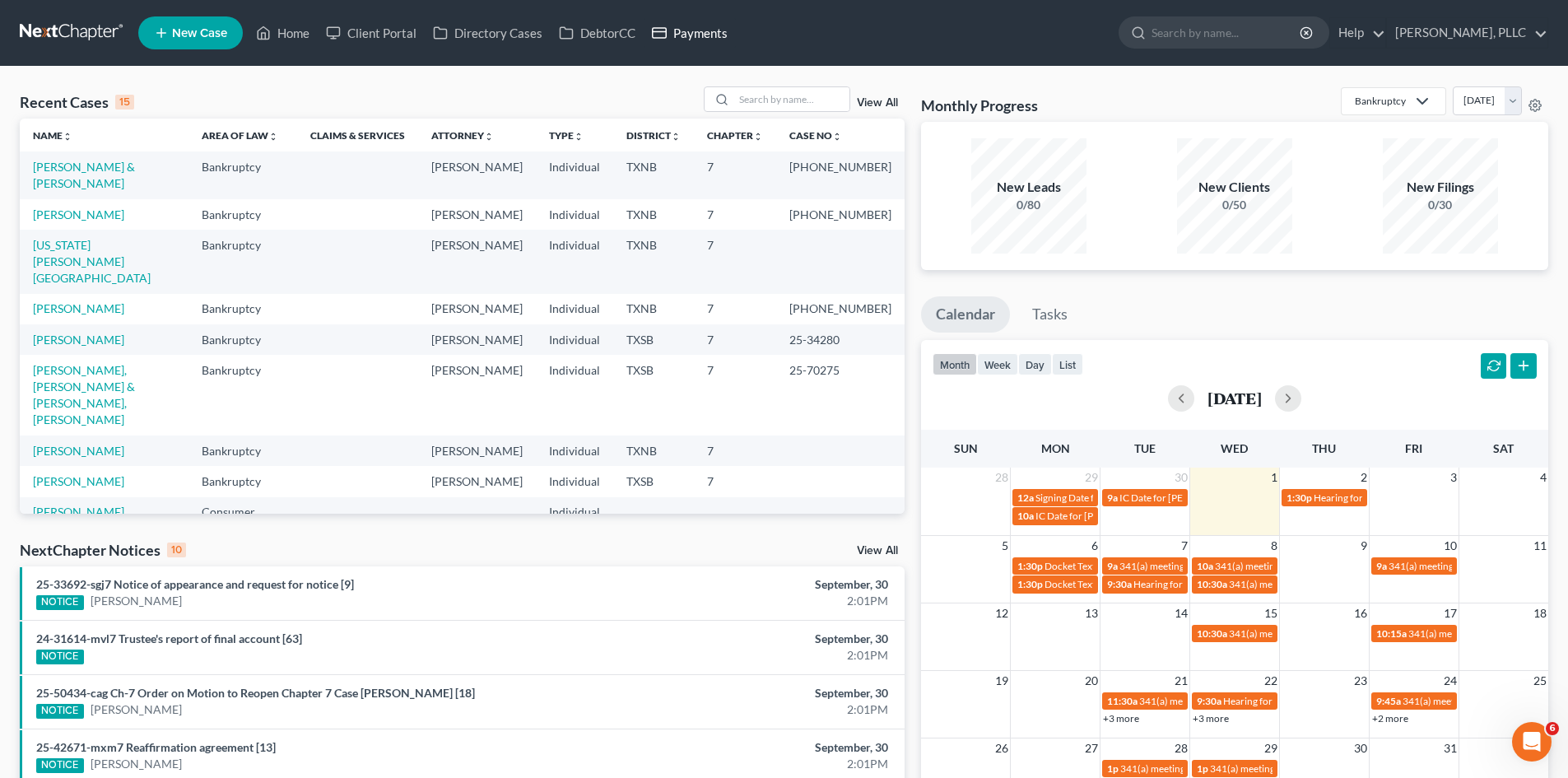
click at [691, 41] on link "Payments" at bounding box center [690, 33] width 92 height 30
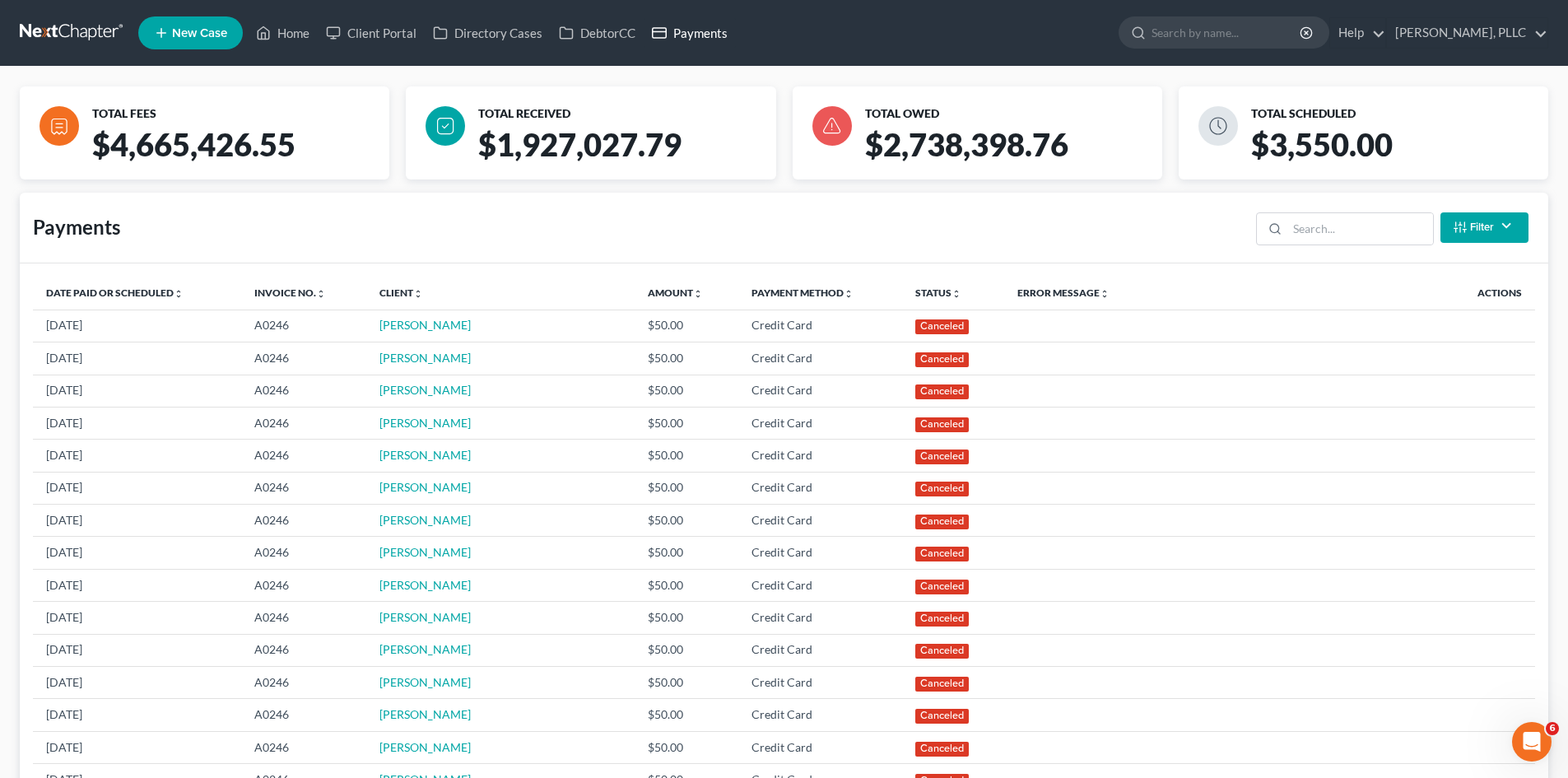
click at [720, 30] on link "Payments" at bounding box center [690, 33] width 92 height 30
click at [273, 38] on link "Home" at bounding box center [283, 33] width 70 height 30
